Goal: Transaction & Acquisition: Purchase product/service

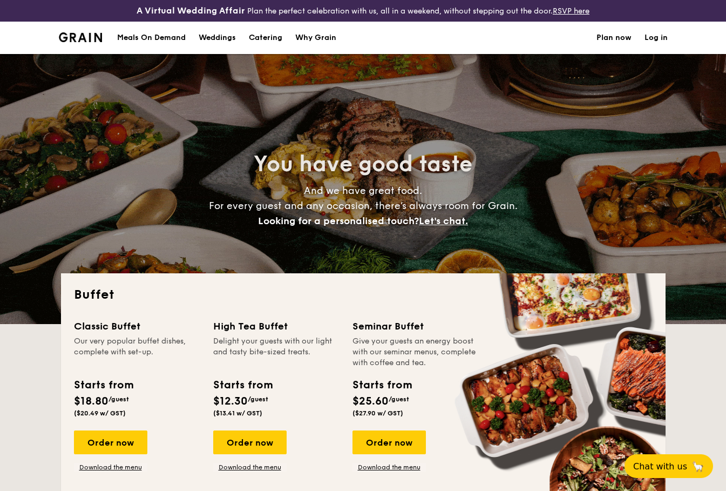
select select
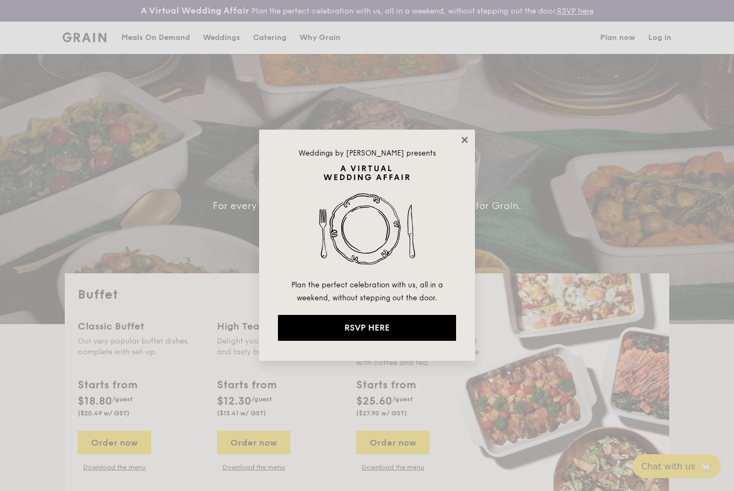
click at [466, 139] on icon at bounding box center [465, 140] width 10 height 10
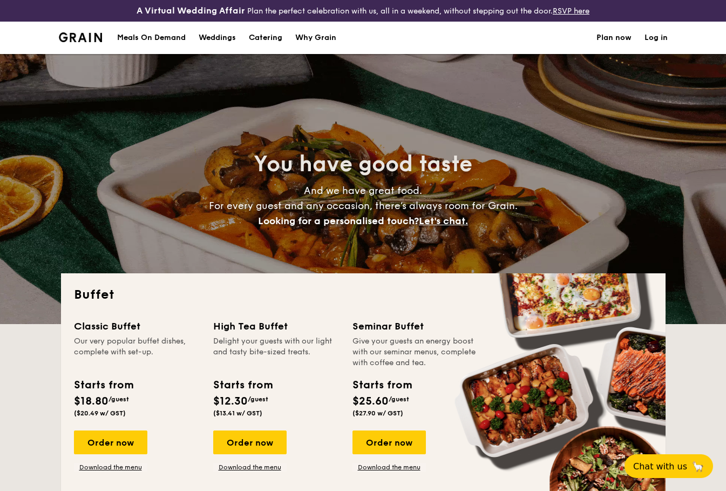
click at [157, 39] on div "Meals On Demand" at bounding box center [151, 38] width 69 height 32
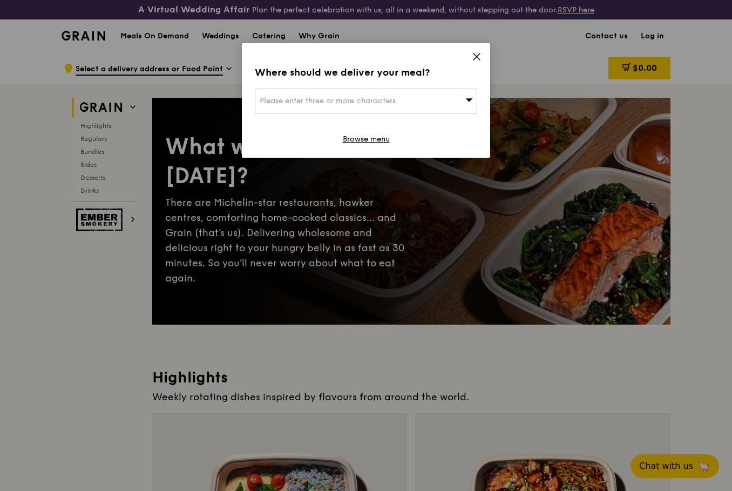
click at [410, 96] on div "Please enter three or more characters" at bounding box center [366, 101] width 222 height 25
click at [481, 52] on div "Where should we deliver your meal? Please enter three or more characters Please…" at bounding box center [366, 100] width 248 height 114
click at [477, 57] on icon at bounding box center [476, 56] width 6 height 6
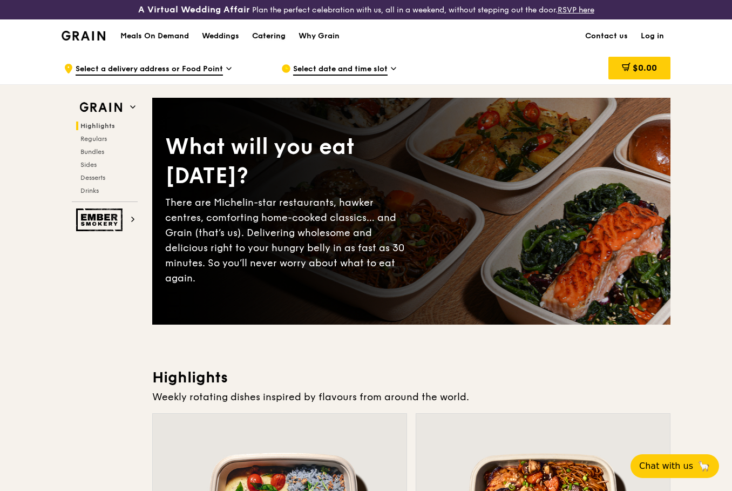
click at [267, 37] on div "Catering" at bounding box center [268, 36] width 33 height 32
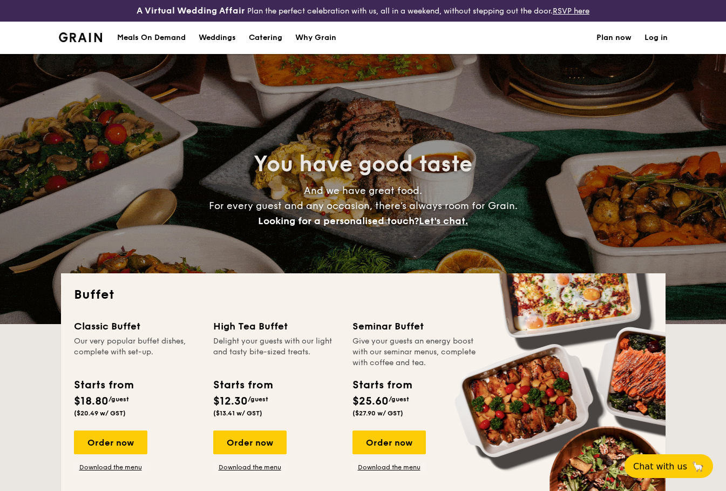
select select
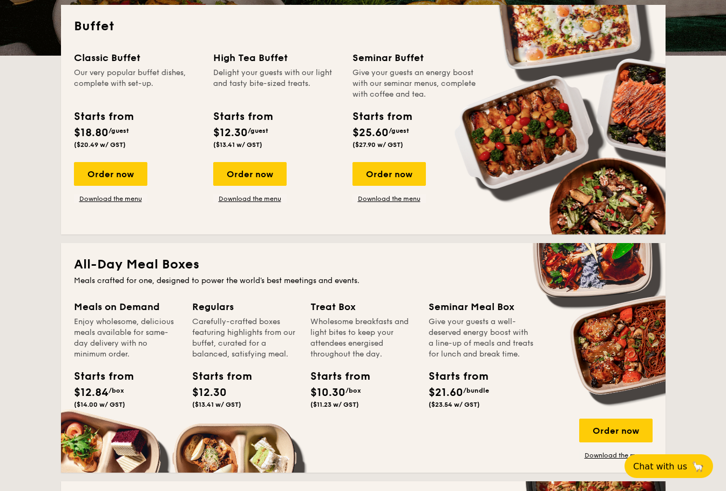
scroll to position [422, 0]
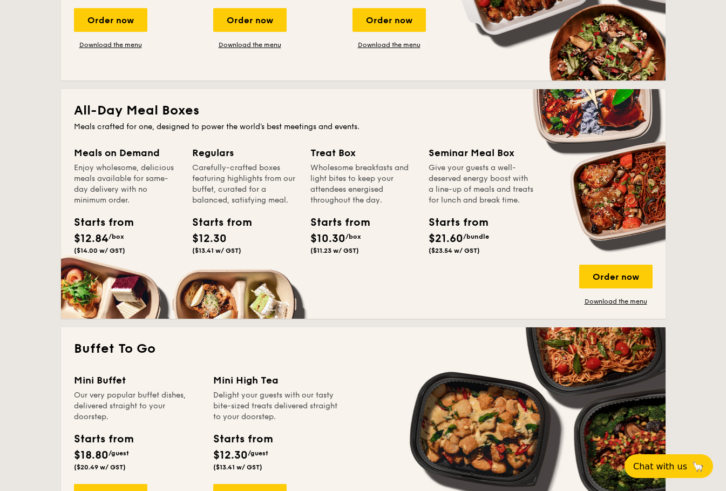
drag, startPoint x: 220, startPoint y: 176, endPoint x: 261, endPoint y: 247, distance: 82.5
click at [261, 247] on div "Regulars Carefully-crafted boxes featuring highlights from our buffet, curated …" at bounding box center [244, 201] width 105 height 113
click at [282, 249] on div "Starts from $12.30 ($13.41 w/ GST)" at bounding box center [245, 236] width 114 height 44
click at [611, 276] on div "Order now" at bounding box center [615, 276] width 73 height 24
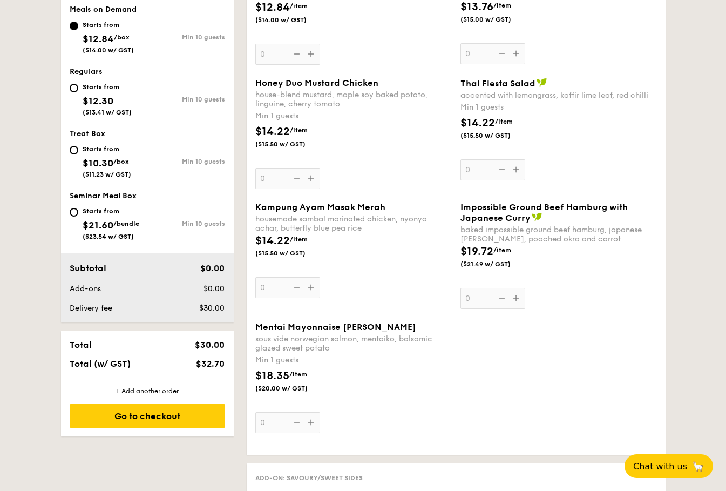
scroll to position [241, 0]
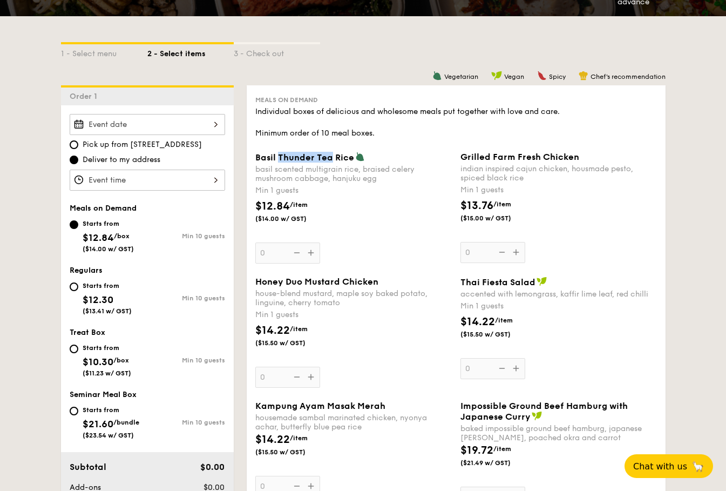
drag, startPoint x: 291, startPoint y: 157, endPoint x: 332, endPoint y: 158, distance: 41.6
click at [332, 158] on span "Basil Thunder Tea Rice" at bounding box center [304, 157] width 99 height 10
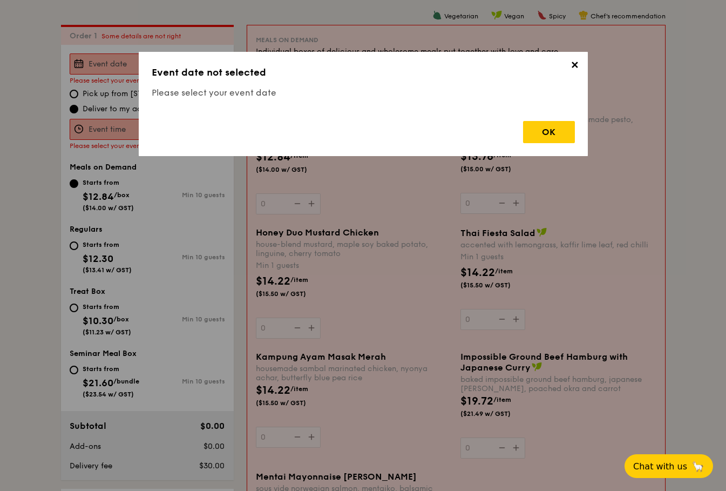
scroll to position [310, 0]
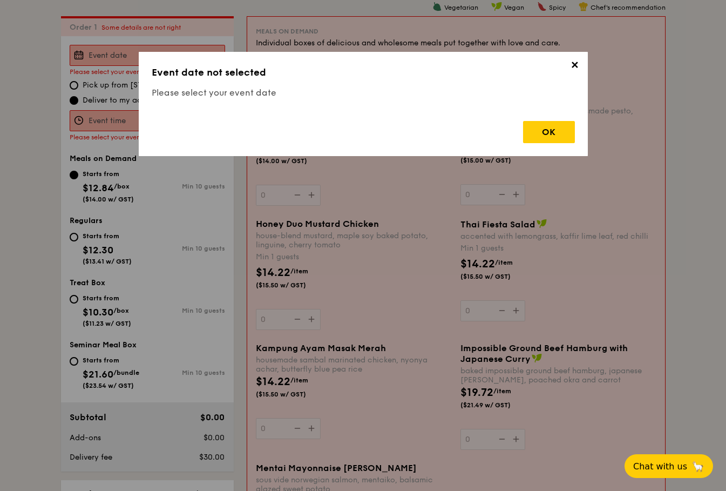
click at [531, 151] on div "✕ Event date not selected Please select your event date OK" at bounding box center [363, 104] width 449 height 104
click at [532, 138] on div "OK" at bounding box center [549, 132] width 52 height 22
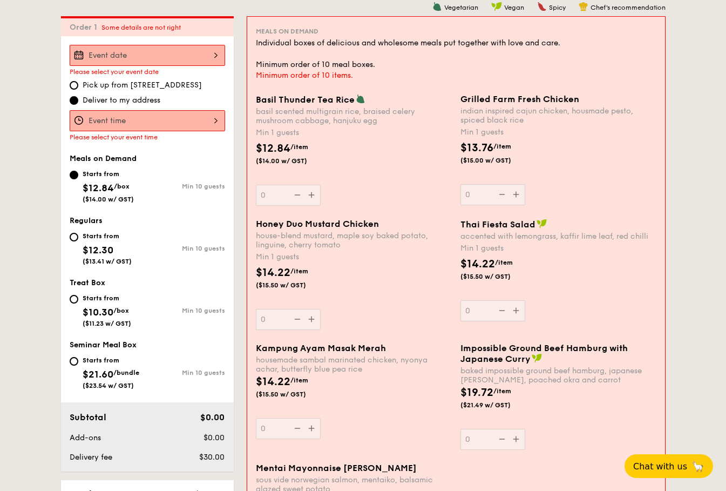
click at [141, 118] on div at bounding box center [147, 120] width 155 height 21
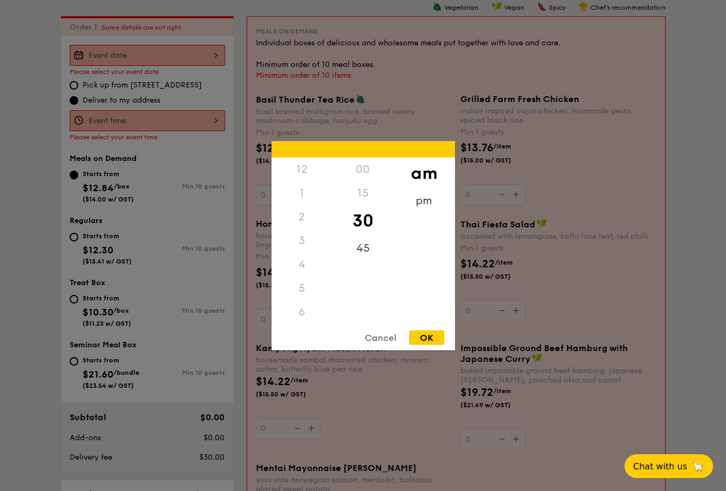
scroll to position [119, 0]
click at [388, 335] on div "Cancel" at bounding box center [380, 337] width 53 height 15
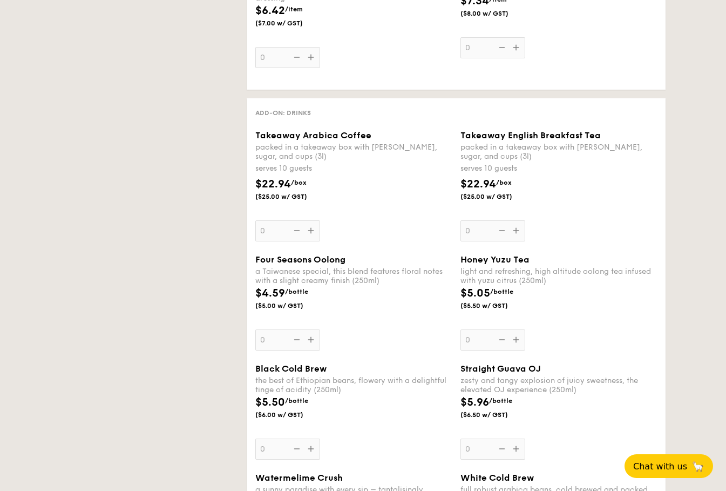
select select
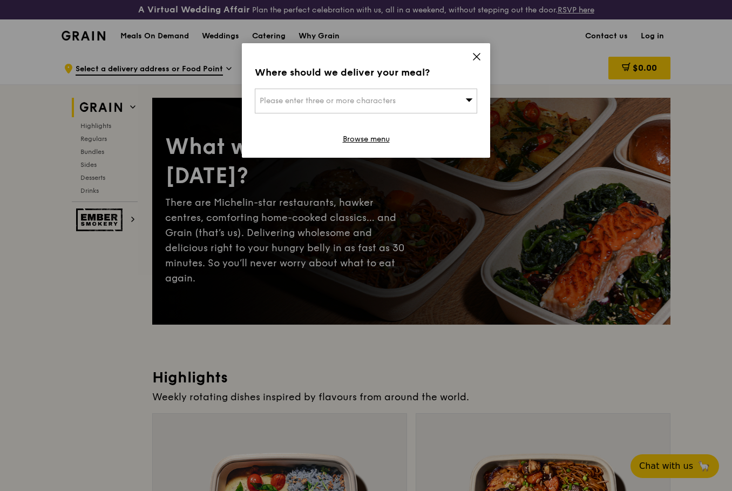
click at [478, 55] on icon at bounding box center [476, 56] width 6 height 6
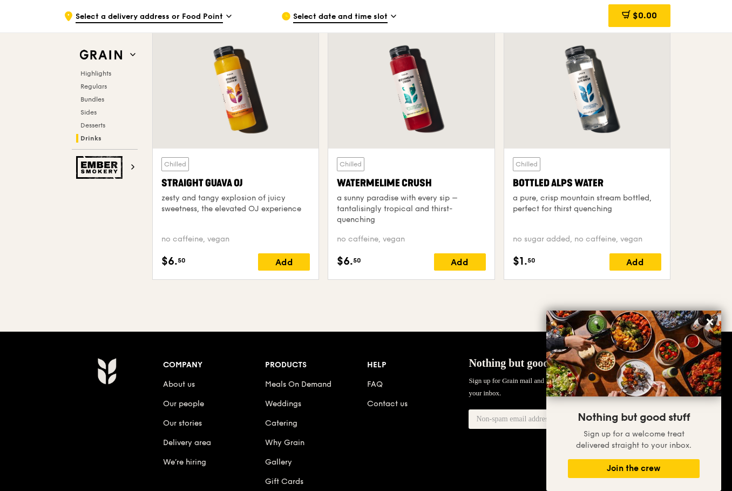
scroll to position [4470, 0]
